Goal: Information Seeking & Learning: Learn about a topic

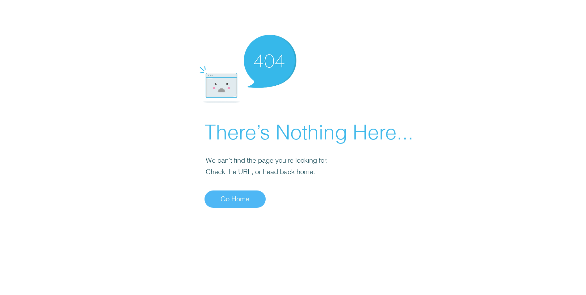
click at [234, 194] on span "Go Home" at bounding box center [235, 199] width 29 height 10
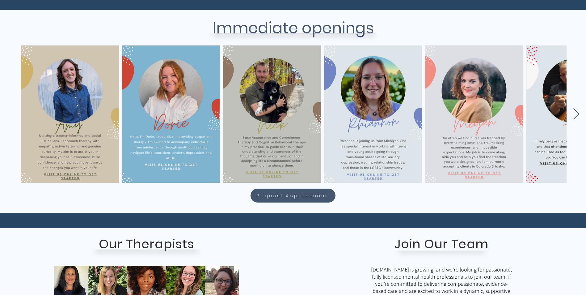
scroll to position [248, 0]
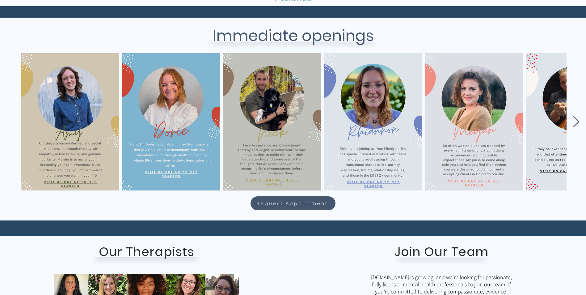
click at [577, 126] on icon "Next Item" at bounding box center [576, 122] width 7 height 12
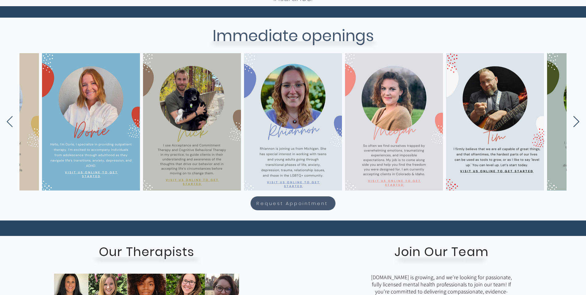
click at [577, 126] on icon "Next Item" at bounding box center [576, 122] width 7 height 12
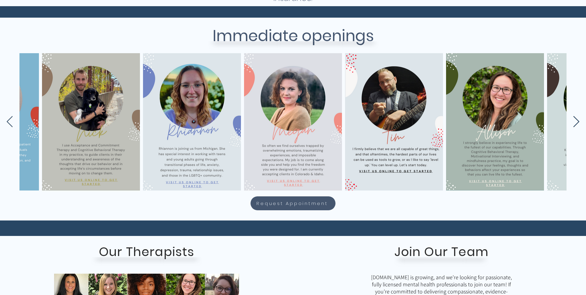
scroll to position [0, 181]
click at [577, 126] on icon "Next Item" at bounding box center [576, 122] width 7 height 12
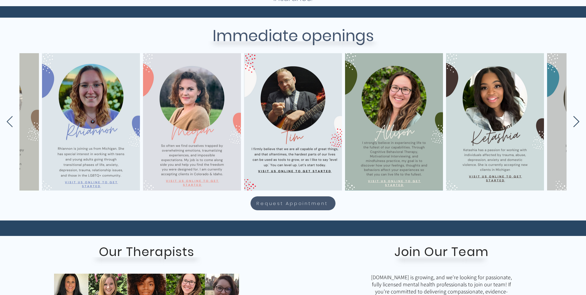
click at [577, 126] on icon "Next Item" at bounding box center [576, 122] width 7 height 12
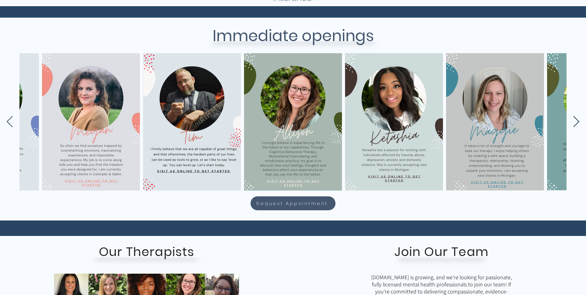
scroll to position [0, 383]
click at [577, 126] on icon "Next Item" at bounding box center [576, 122] width 7 height 12
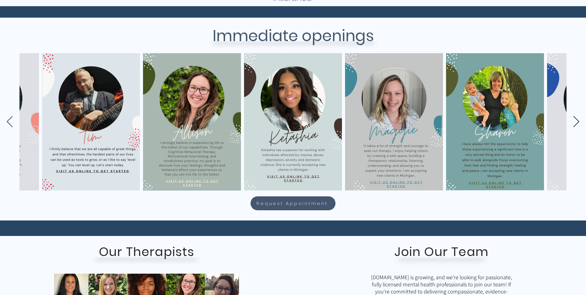
click at [577, 126] on icon "Next Item" at bounding box center [576, 122] width 7 height 12
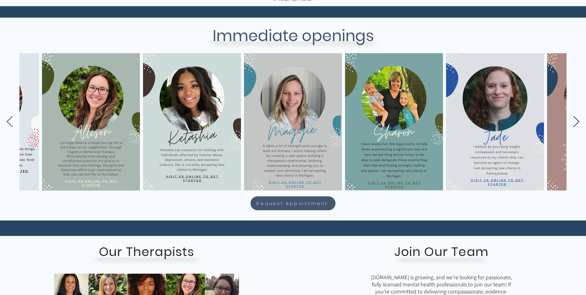
scroll to position [0, 585]
click at [577, 126] on icon "Next Item" at bounding box center [576, 122] width 7 height 12
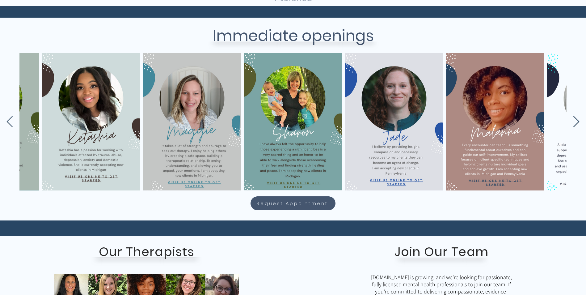
click at [577, 126] on icon "Next Item" at bounding box center [576, 122] width 7 height 12
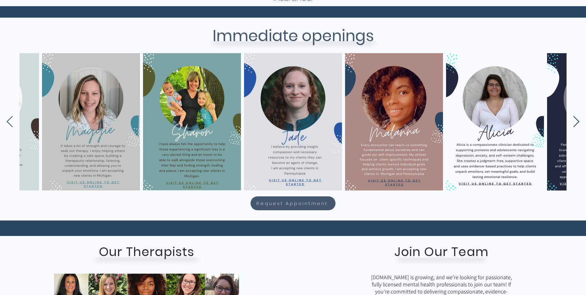
click at [577, 126] on icon "Next Item" at bounding box center [576, 122] width 7 height 12
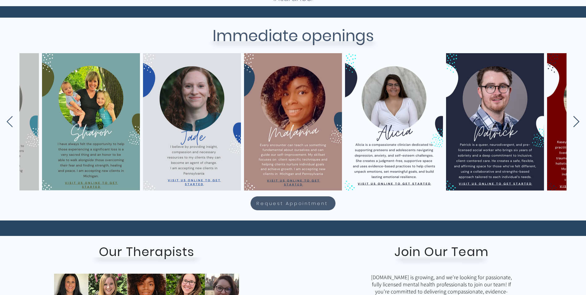
click at [577, 126] on icon "Next Item" at bounding box center [576, 122] width 7 height 12
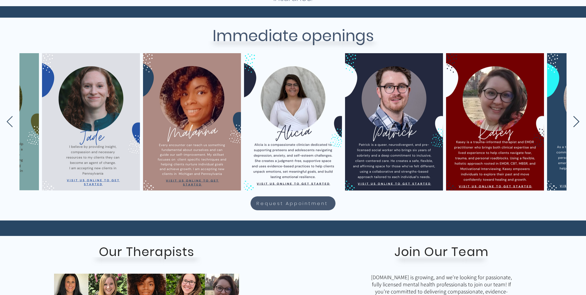
scroll to position [0, 990]
click at [577, 126] on icon "Next Item" at bounding box center [576, 122] width 7 height 12
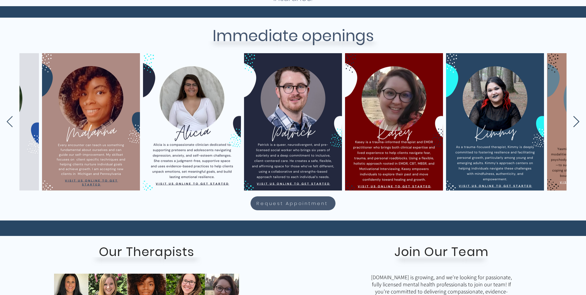
click at [577, 126] on icon "Next Item" at bounding box center [576, 122] width 7 height 12
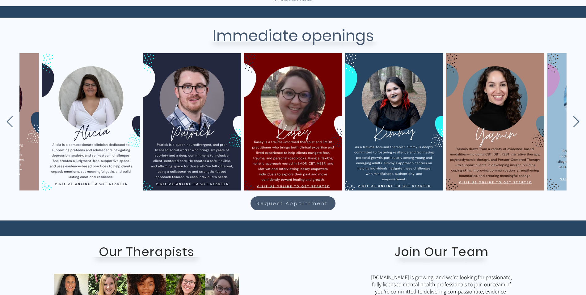
click at [577, 126] on icon "Next Item" at bounding box center [576, 122] width 7 height 12
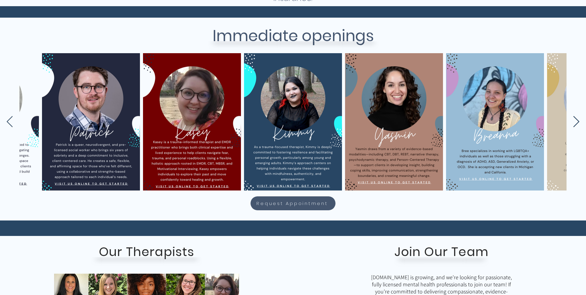
click at [577, 126] on icon "Next Item" at bounding box center [576, 122] width 7 height 12
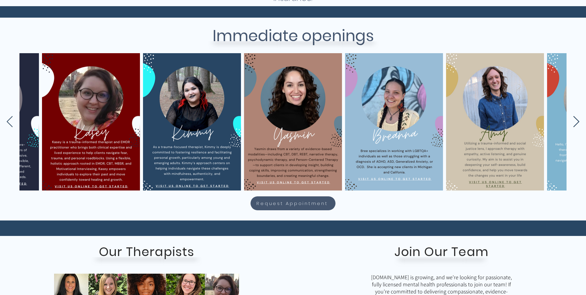
scroll to position [0, 1394]
click at [577, 126] on icon "Next Item" at bounding box center [576, 122] width 7 height 12
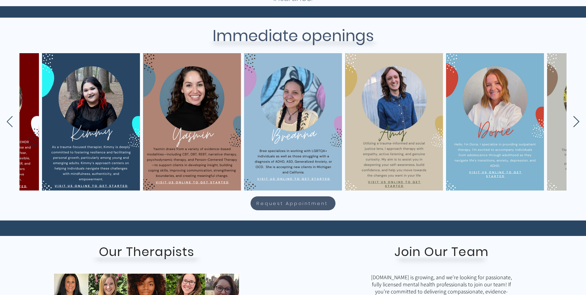
click at [577, 126] on icon "Next Item" at bounding box center [576, 122] width 7 height 12
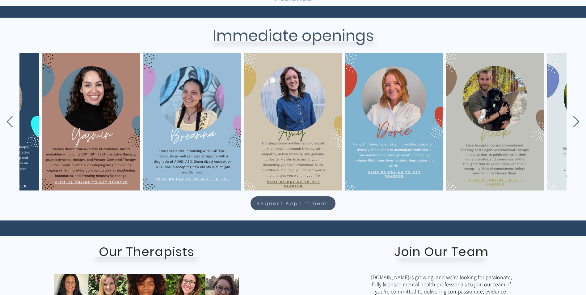
click at [577, 126] on icon "Next Item" at bounding box center [576, 122] width 7 height 12
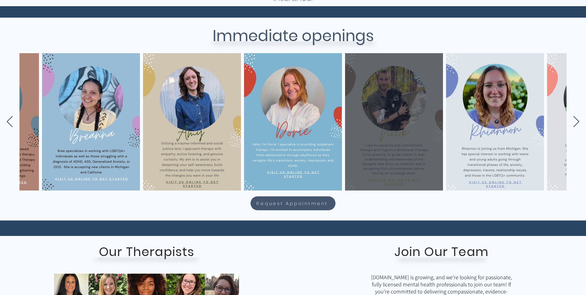
click at [395, 144] on div "main content" at bounding box center [394, 121] width 79 height 119
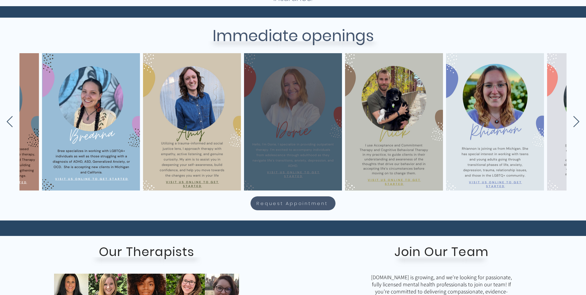
click at [301, 165] on div "main content" at bounding box center [292, 121] width 79 height 119
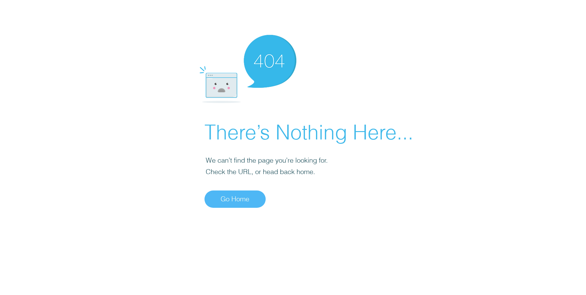
click at [234, 198] on span "Go Home" at bounding box center [235, 199] width 29 height 10
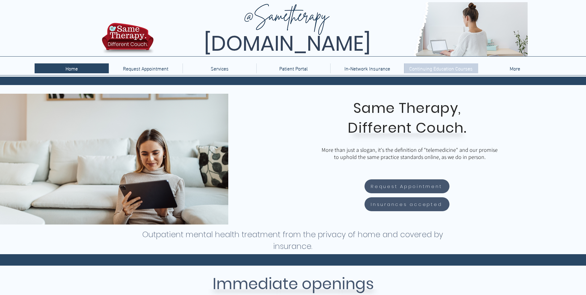
click at [462, 69] on p "Continuing Education Courses" at bounding box center [441, 68] width 70 height 10
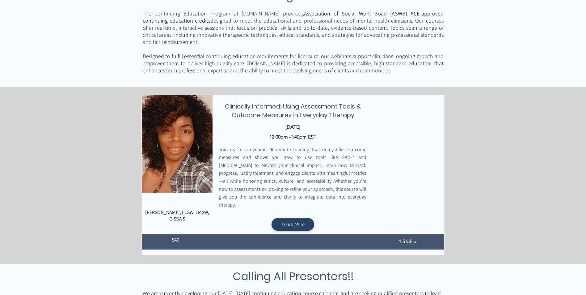
scroll to position [121, 0]
